Goal: Transaction & Acquisition: Purchase product/service

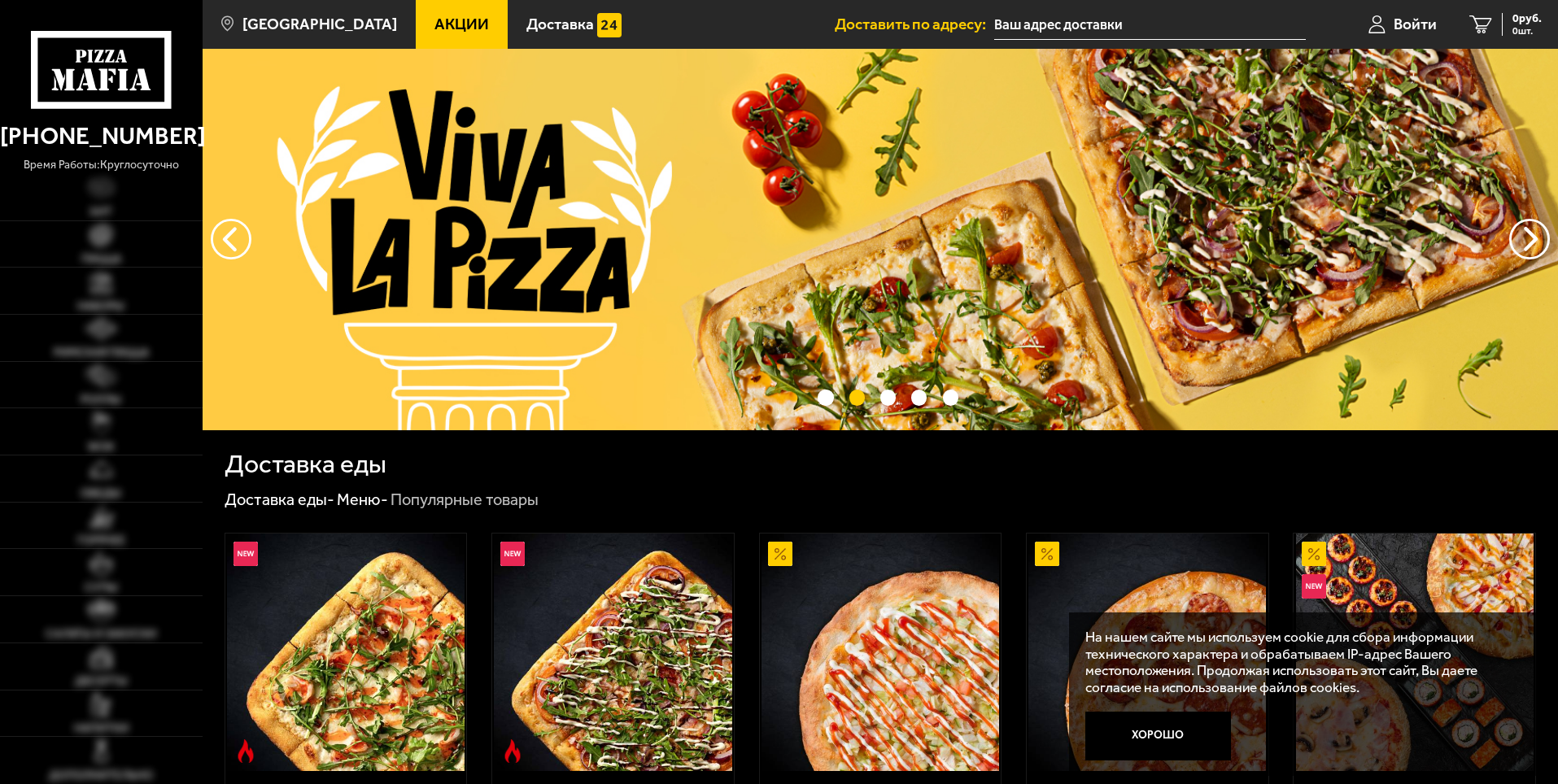
scroll to position [163, 0]
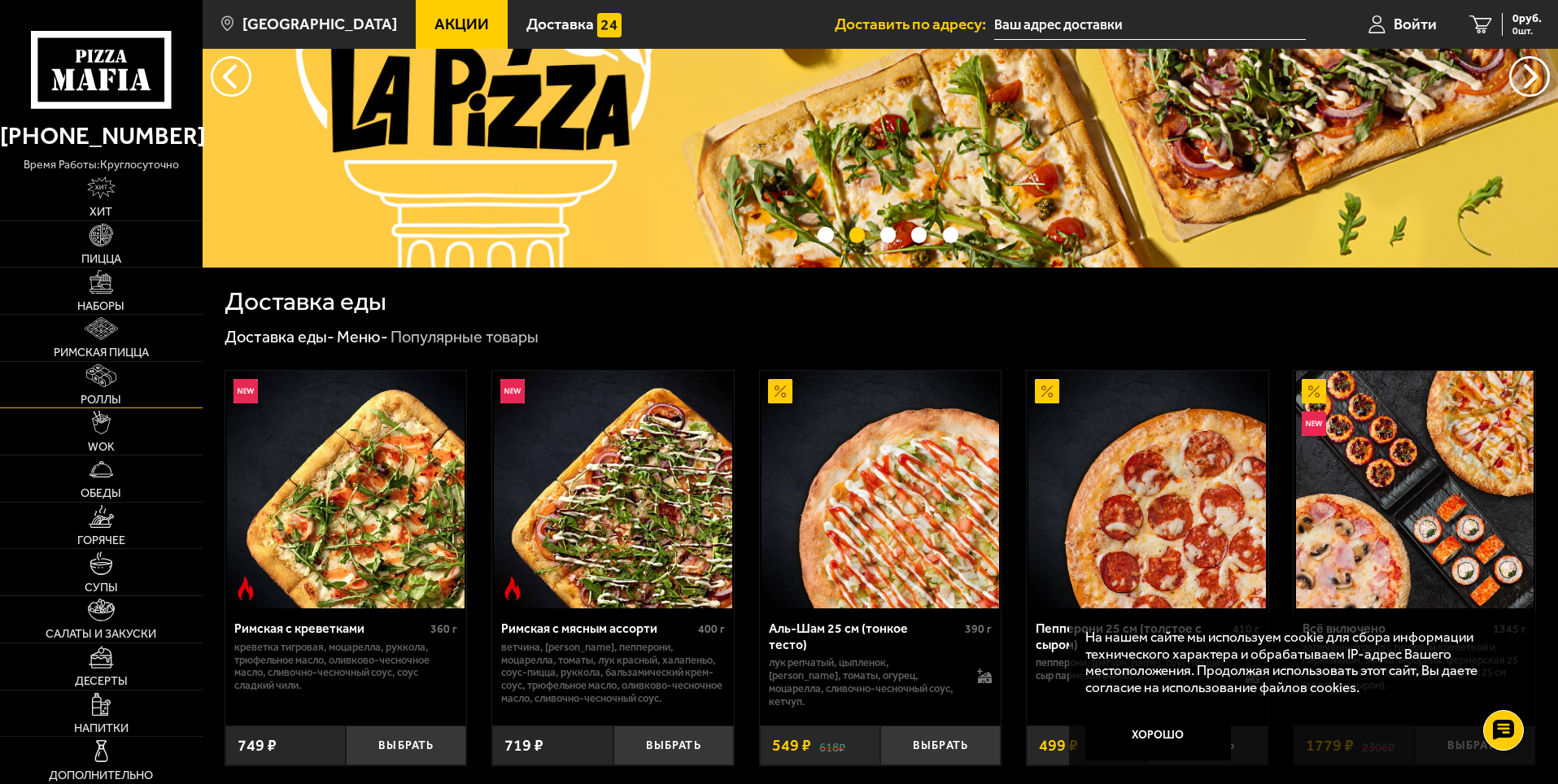
click at [160, 394] on link "Роллы" at bounding box center [101, 385] width 202 height 46
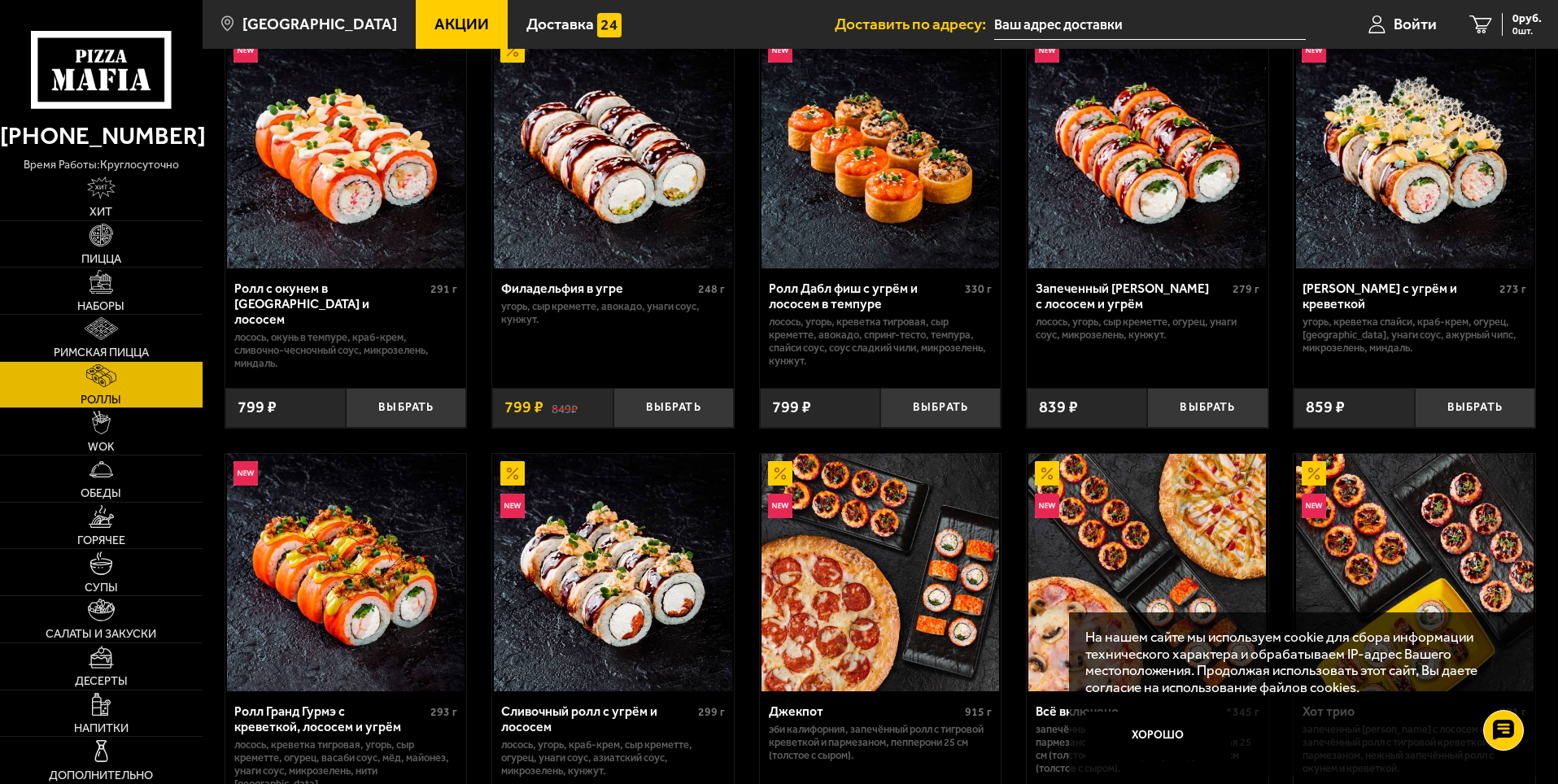
scroll to position [570, 0]
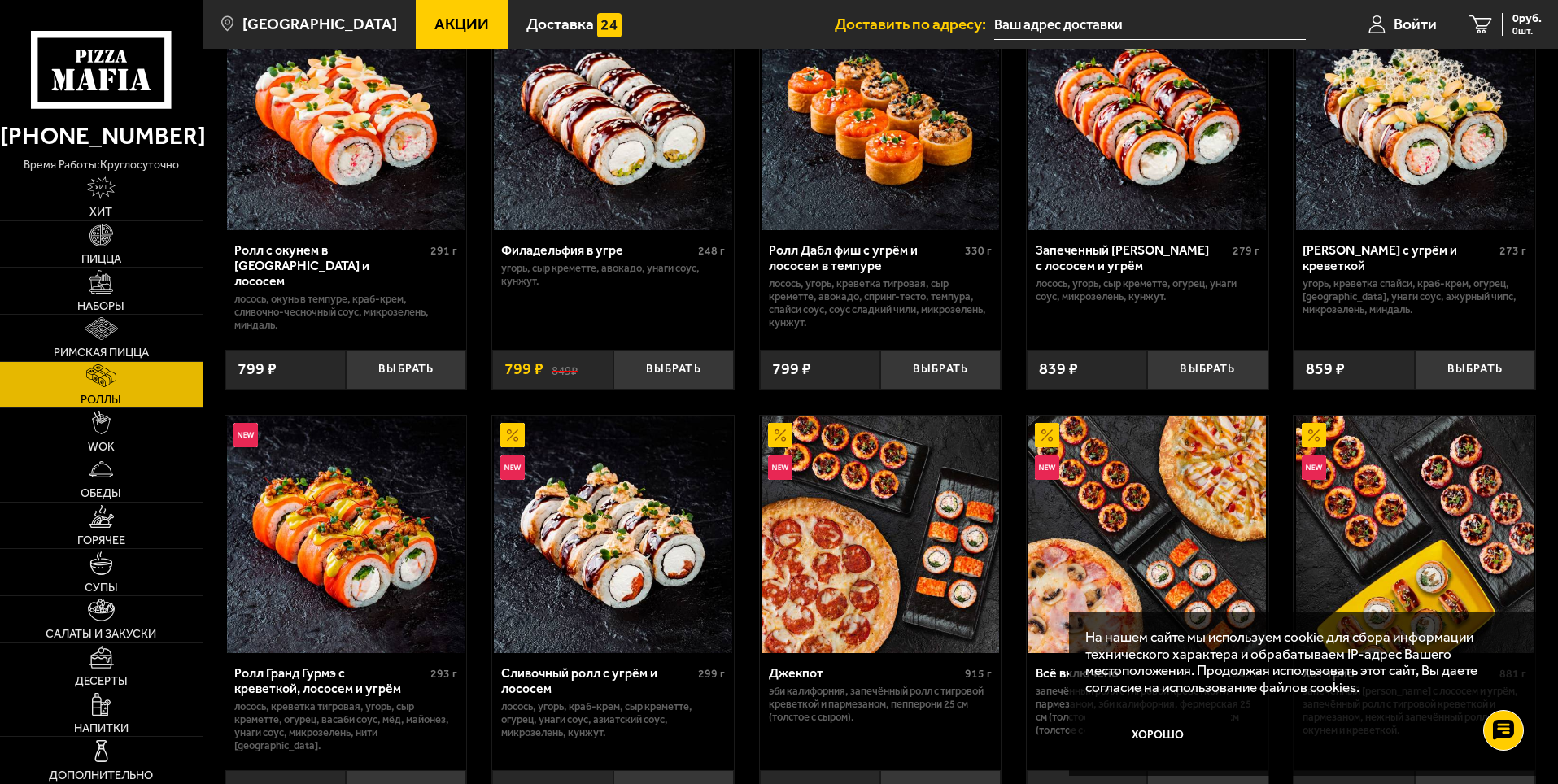
click at [1374, 302] on p "угорь, креветка спайси, краб-крем, огурец, [GEOGRAPHIC_DATA], унаги соус, ажурн…" at bounding box center [1415, 297] width 224 height 39
click at [1371, 217] on img at bounding box center [1415, 111] width 238 height 238
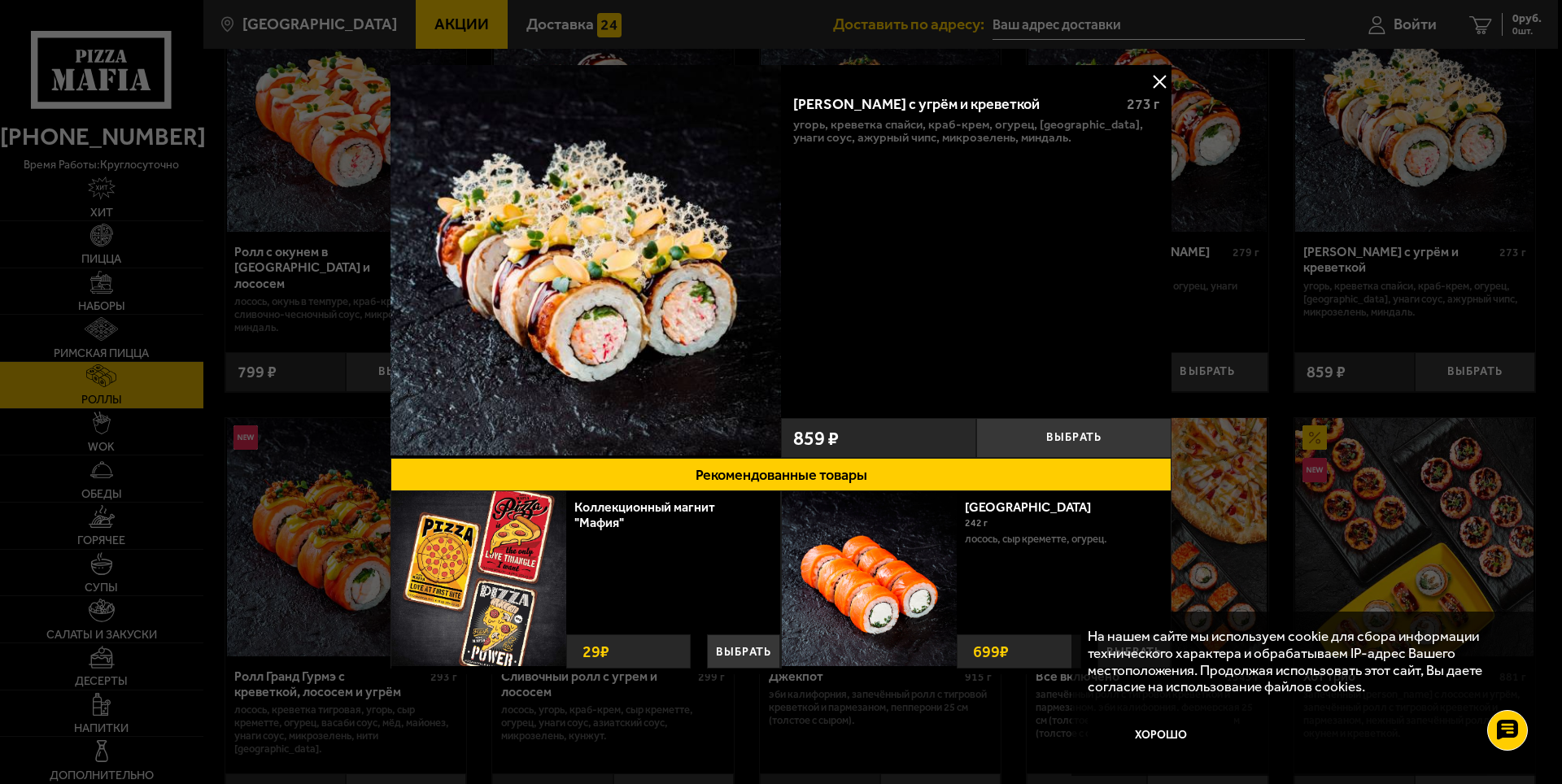
drag, startPoint x: 1162, startPoint y: 72, endPoint x: 933, endPoint y: 51, distance: 230.0
click at [1153, 72] on button at bounding box center [1160, 81] width 25 height 25
